Goal: Task Accomplishment & Management: Use online tool/utility

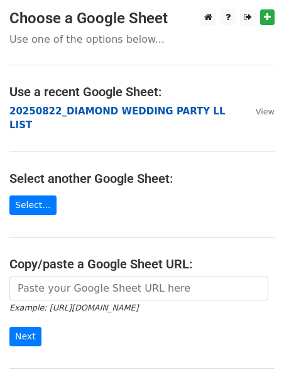
click at [63, 112] on strong "20250822_DIAMOND WEDDING PARTY LL LIST" at bounding box center [117, 119] width 216 height 26
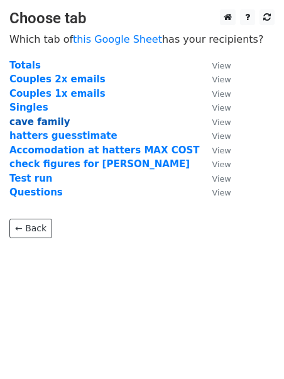
click at [42, 121] on strong "cave family" at bounding box center [39, 121] width 61 height 11
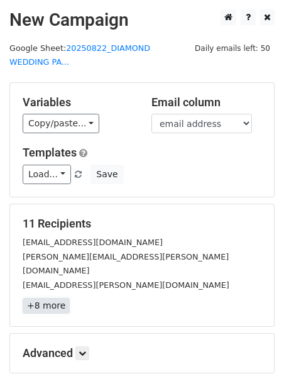
click at [51, 298] on link "+8 more" at bounding box center [46, 306] width 47 height 16
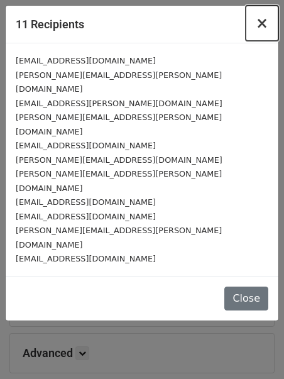
click at [265, 24] on span "×" at bounding box center [262, 23] width 13 height 18
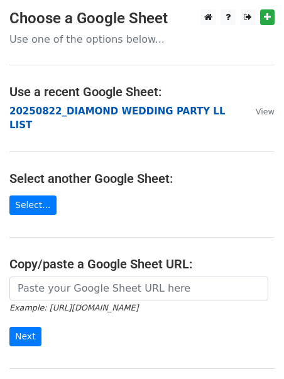
click at [147, 111] on strong "20250822_DIAMOND WEDDING PARTY LL LIST" at bounding box center [117, 119] width 216 height 26
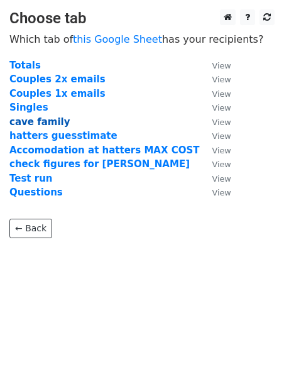
click at [45, 124] on strong "cave family" at bounding box center [39, 121] width 61 height 11
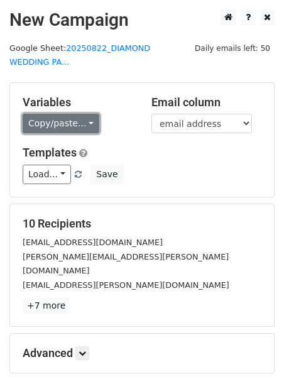
click at [46, 129] on link "Copy/paste..." at bounding box center [61, 123] width 77 height 19
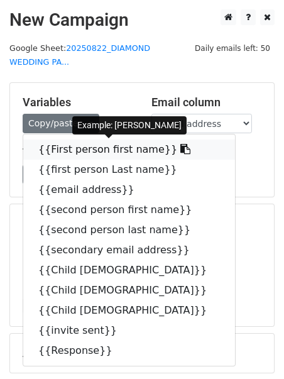
click at [60, 151] on link "{{First person first name}}" at bounding box center [129, 150] width 212 height 20
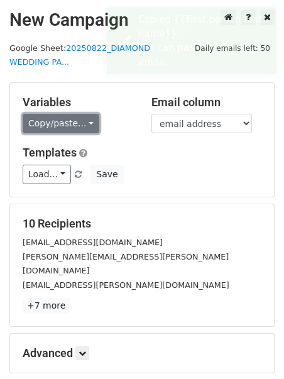
click at [80, 127] on link "Copy/paste..." at bounding box center [61, 123] width 77 height 19
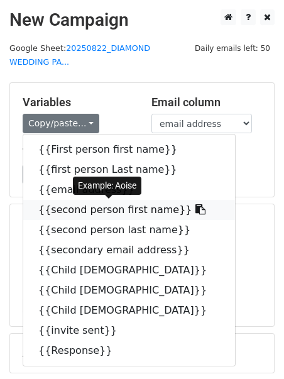
click at [81, 208] on link "{{second person first name}}" at bounding box center [129, 210] width 212 height 20
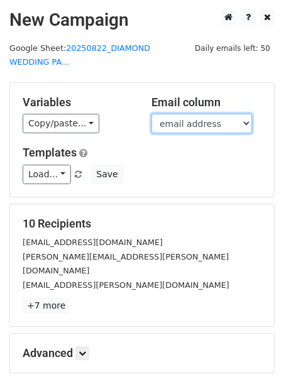
click at [236, 123] on select "First person first name first person Last name email address second person firs…" at bounding box center [201, 123] width 101 height 19
click at [151, 114] on select "First person first name first person Last name email address second person firs…" at bounding box center [201, 123] width 101 height 19
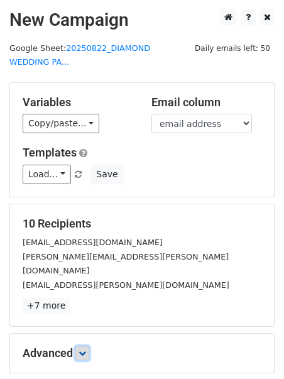
click at [86, 349] on icon at bounding box center [83, 353] width 8 height 8
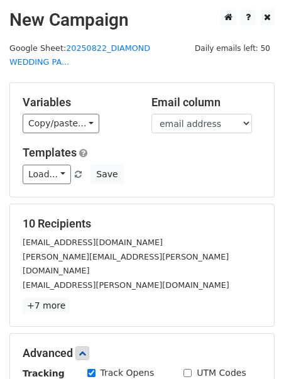
click at [159, 346] on h5 "Advanced" at bounding box center [142, 353] width 239 height 14
click at [187, 312] on form "Variables Copy/paste... {{First person first name}} {{first person Last name}} …" at bounding box center [141, 311] width 265 height 458
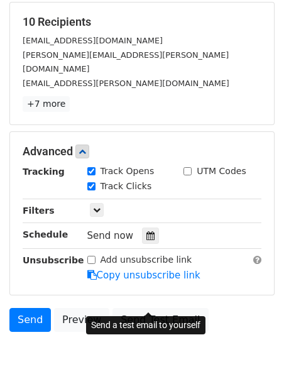
scroll to position [223, 0]
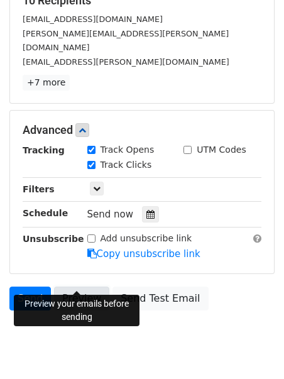
click at [74, 287] on link "Preview" at bounding box center [81, 299] width 55 height 24
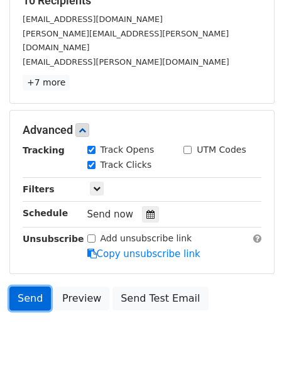
click at [35, 287] on link "Send" at bounding box center [29, 299] width 41 height 24
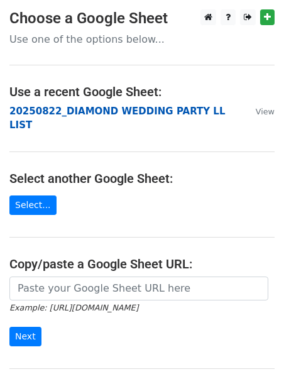
click at [57, 108] on strong "20250822_DIAMOND WEDDING PARTY LL LIST" at bounding box center [117, 119] width 216 height 26
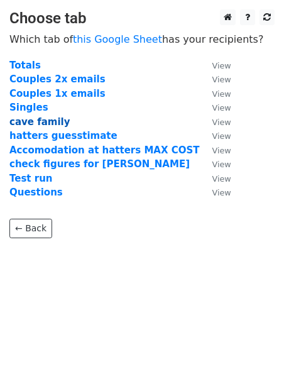
click at [40, 123] on strong "cave family" at bounding box center [39, 121] width 61 height 11
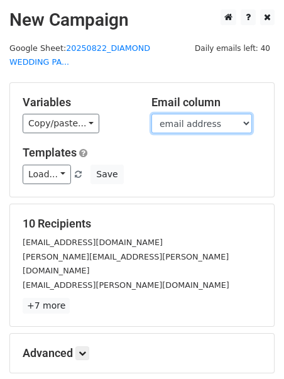
click at [190, 126] on select "First person first name first person Last name email address second person firs…" at bounding box center [201, 123] width 101 height 19
select select "secondary email address"
click at [151, 114] on select "First person first name first person Last name email address second person firs…" at bounding box center [201, 123] width 101 height 19
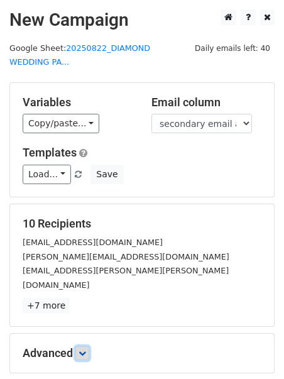
click at [87, 346] on link at bounding box center [82, 353] width 14 height 14
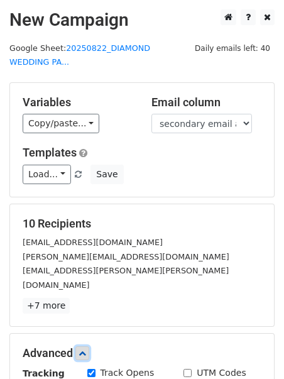
click at [84, 349] on icon at bounding box center [83, 353] width 8 height 8
